Goal: Task Accomplishment & Management: Manage account settings

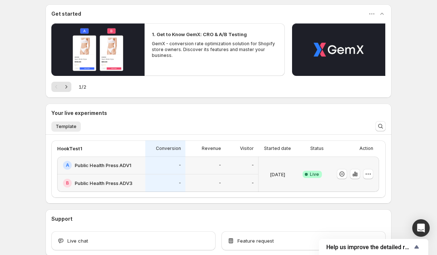
scroll to position [85, 0]
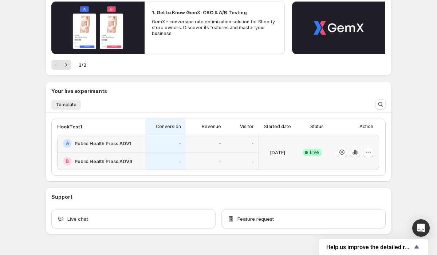
click at [356, 152] on icon "button" at bounding box center [356, 152] width 1 height 4
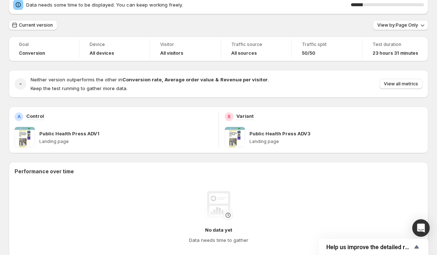
scroll to position [40, 0]
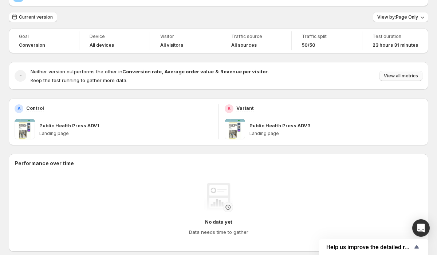
click at [391, 78] on span "View all metrics" at bounding box center [401, 76] width 34 height 6
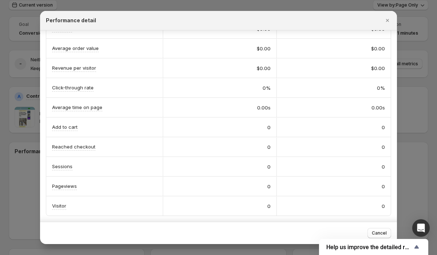
scroll to position [0, 0]
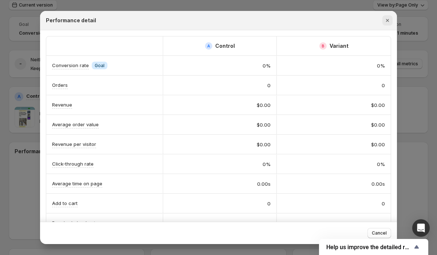
click at [387, 23] on icon "Close" at bounding box center [387, 20] width 7 height 7
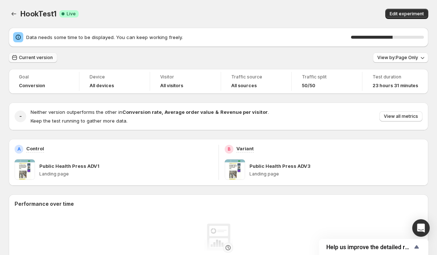
click at [39, 58] on span "Current version" at bounding box center [36, 58] width 34 height 6
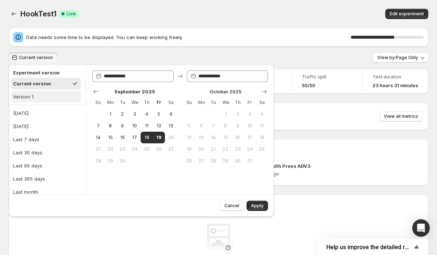
click at [38, 97] on button "Version 1" at bounding box center [46, 97] width 70 height 12
type input "**********"
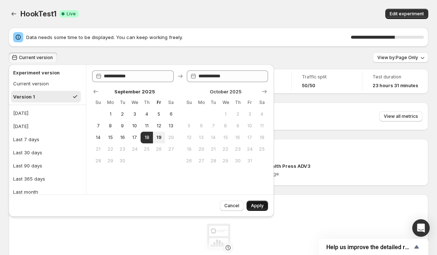
click at [260, 207] on span "Apply" at bounding box center [257, 206] width 13 height 6
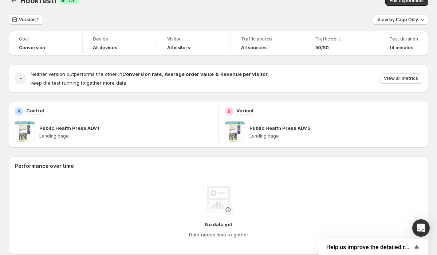
scroll to position [14, 0]
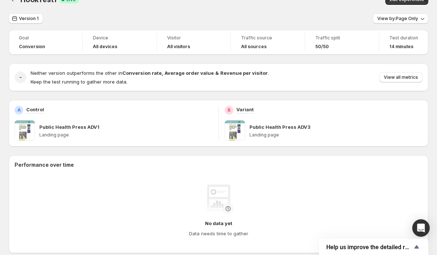
click at [92, 125] on p "Public Health Press ADV1" at bounding box center [69, 126] width 60 height 7
click at [33, 15] on button "Version 1" at bounding box center [26, 18] width 34 height 10
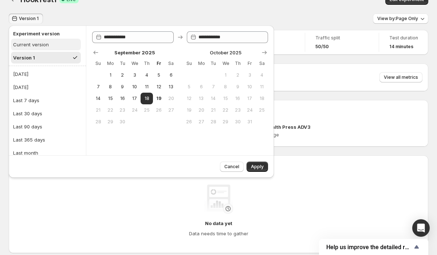
click at [40, 44] on div "Current version" at bounding box center [31, 44] width 36 height 7
type input "**********"
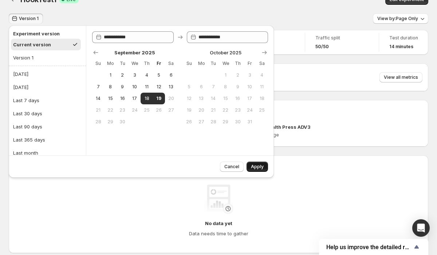
click at [261, 167] on span "Apply" at bounding box center [257, 167] width 13 height 6
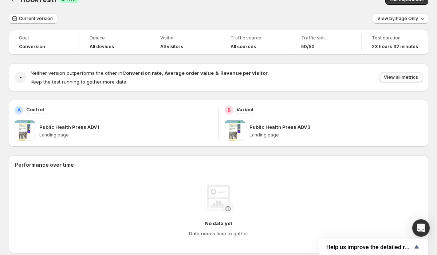
click at [397, 79] on span "View all metrics" at bounding box center [401, 77] width 34 height 6
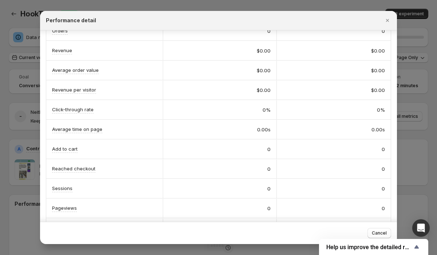
scroll to position [76, 0]
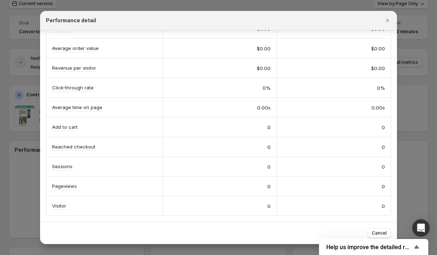
click at [12, 183] on div at bounding box center [218, 127] width 437 height 255
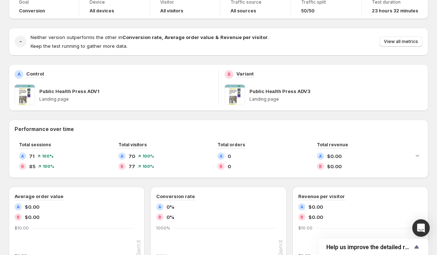
scroll to position [0, 0]
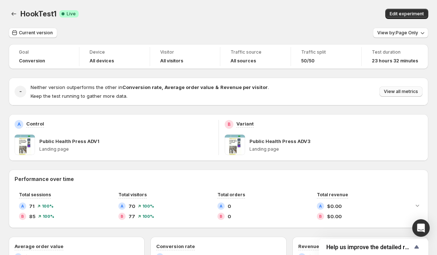
click at [392, 92] on span "View all metrics" at bounding box center [401, 92] width 34 height 6
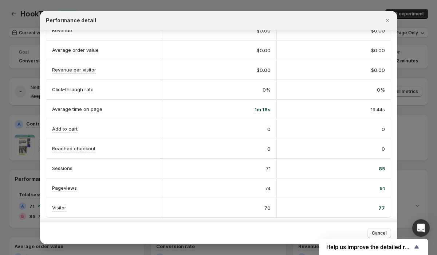
scroll to position [76, 0]
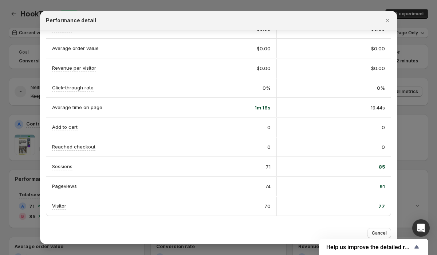
click at [291, 94] on div "0%" at bounding box center [334, 87] width 114 height 19
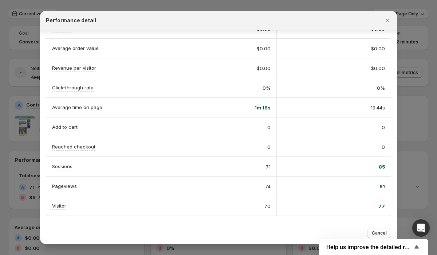
scroll to position [16, 0]
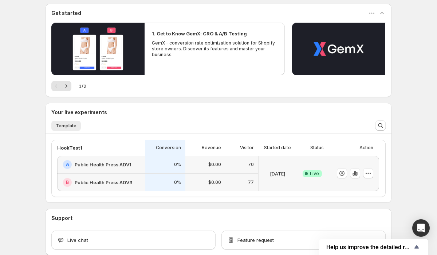
scroll to position [69, 0]
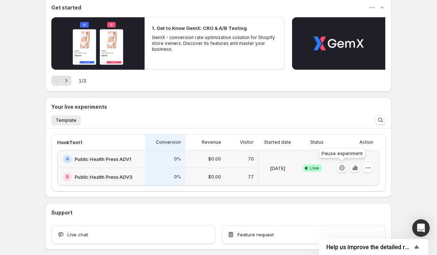
click at [345, 168] on icon "button" at bounding box center [341, 167] width 7 height 7
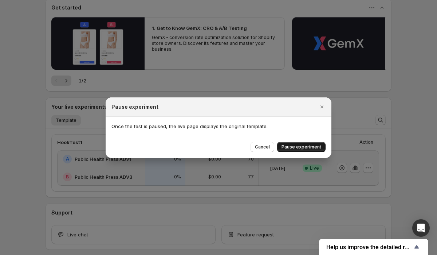
click at [289, 145] on span "Pause experiment" at bounding box center [302, 147] width 40 height 6
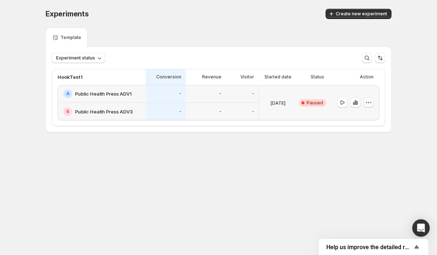
click at [372, 103] on button "button" at bounding box center [369, 102] width 10 height 10
click at [366, 147] on button "End experiment" at bounding box center [368, 142] width 49 height 12
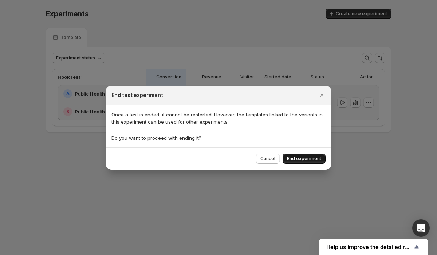
click at [311, 159] on span "End experiment" at bounding box center [304, 159] width 34 height 6
